Goal: Information Seeking & Learning: Find specific fact

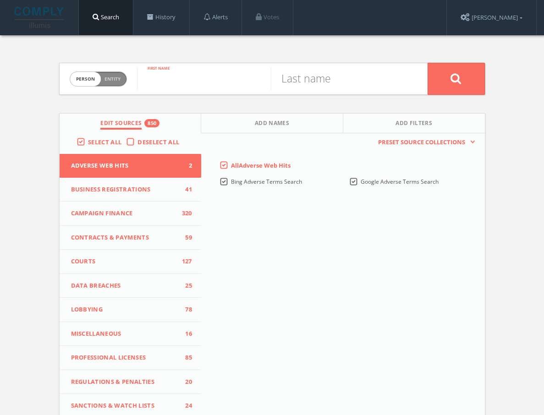
paste input "[PERSON_NAME]"
click at [213, 87] on input "[PERSON_NAME]" at bounding box center [204, 79] width 134 height 24
type input "[PERSON_NAME]"
paste input "[PERSON_NAME]"
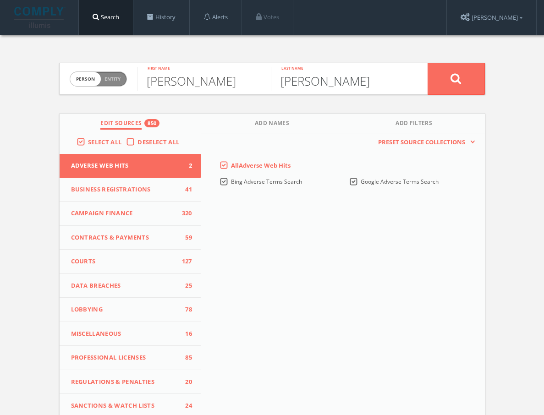
type input "[PERSON_NAME]"
click at [461, 81] on icon at bounding box center [455, 78] width 11 height 11
